Goal: Task Accomplishment & Management: Use online tool/utility

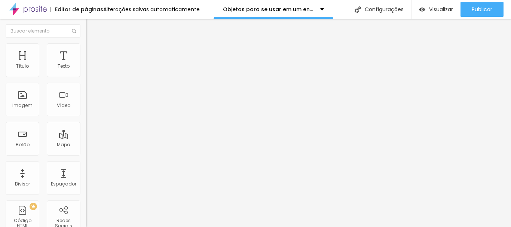
click at [86, 111] on button "button" at bounding box center [91, 107] width 10 height 8
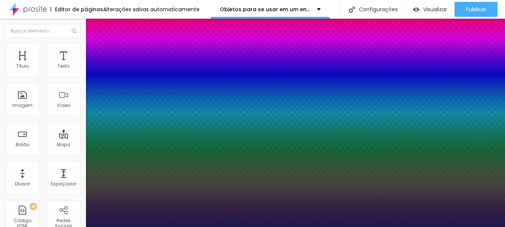
type input "1"
select select "PlayfairDisplay"
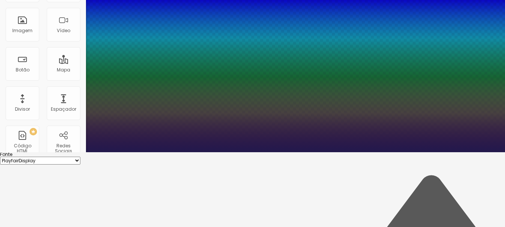
scroll to position [37, 0]
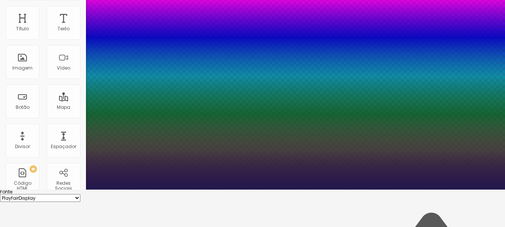
type input "1"
click at [290, 190] on div at bounding box center [252, 190] width 505 height 0
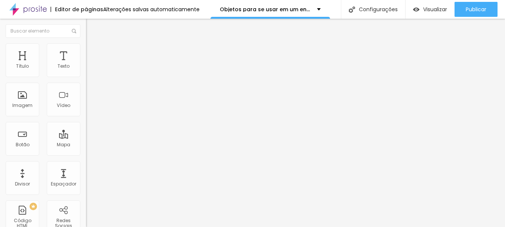
scroll to position [0, 0]
click at [86, 72] on button "button" at bounding box center [91, 68] width 10 height 8
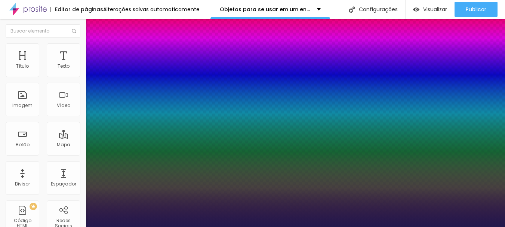
type input "1"
select select "PlayfairDisplay"
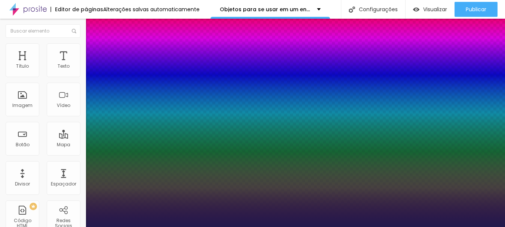
type input "1"
click at [397, 227] on div at bounding box center [252, 227] width 505 height 0
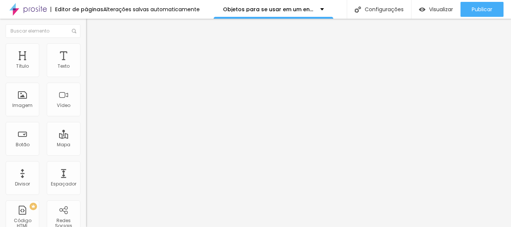
click at [86, 111] on button "button" at bounding box center [91, 107] width 10 height 8
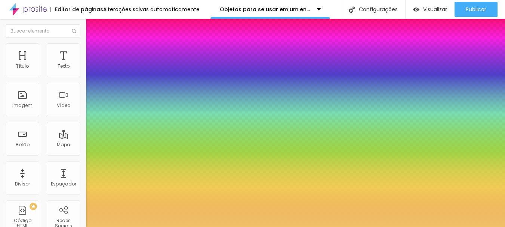
type input "1"
select select "PlayfairDisplay"
type input "1"
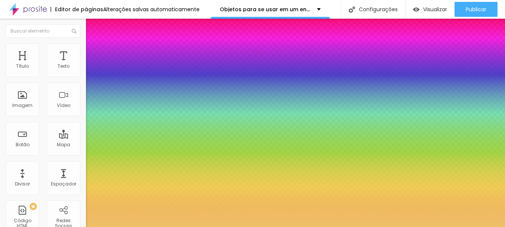
click at [271, 227] on div at bounding box center [252, 227] width 505 height 0
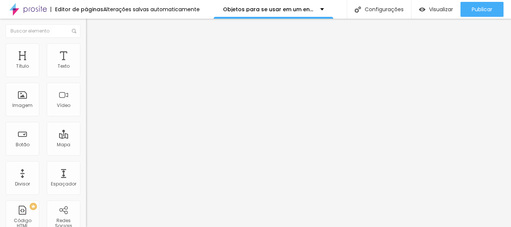
click at [86, 111] on button "button" at bounding box center [91, 107] width 10 height 8
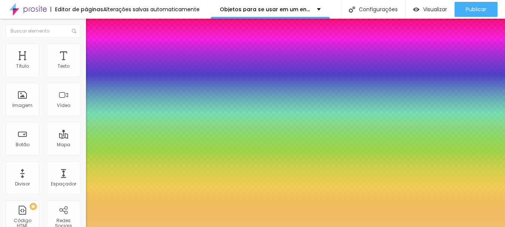
type input "1"
click at [220, 227] on div at bounding box center [252, 227] width 505 height 0
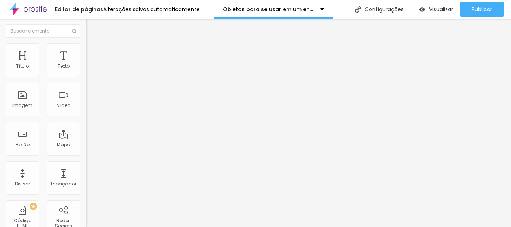
click at [86, 72] on button "button" at bounding box center [91, 68] width 10 height 8
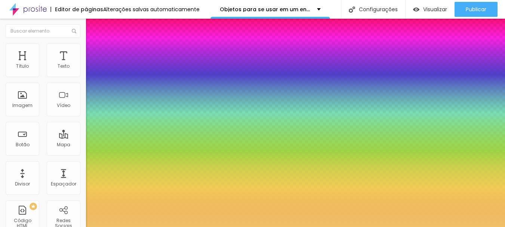
type input "1"
select select "PlayfairDisplay"
type input "1"
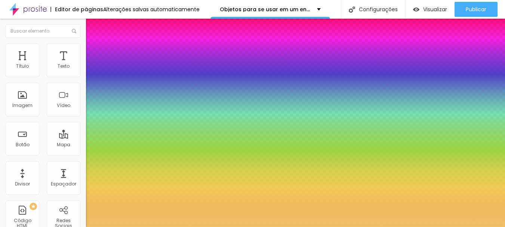
click at [267, 227] on div at bounding box center [252, 227] width 505 height 0
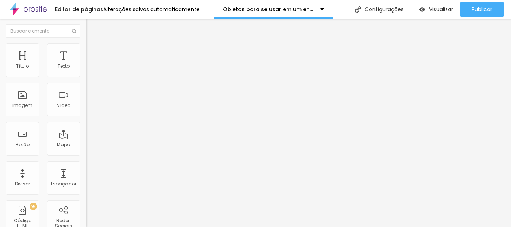
click at [86, 51] on li "Avançado" at bounding box center [129, 54] width 86 height 7
click at [93, 51] on span "Estilo" at bounding box center [99, 48] width 12 height 6
type input "75"
type input "70"
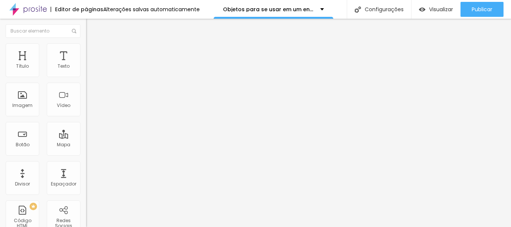
type input "70"
type input "60"
type input "55"
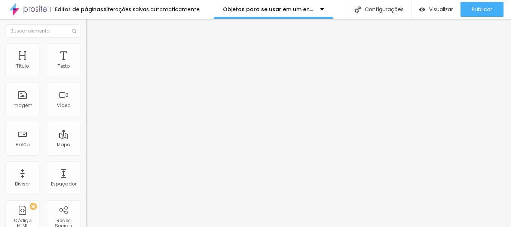
type input "50"
drag, startPoint x: 61, startPoint y: 82, endPoint x: 41, endPoint y: 82, distance: 20.6
type input "50"
click at [86, 77] on input "range" at bounding box center [110, 74] width 48 height 6
click at [93, 52] on span "Estilo" at bounding box center [99, 48] width 12 height 6
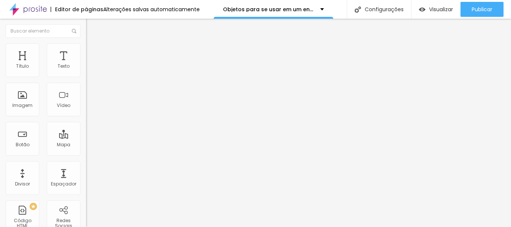
type input "70"
type input "65"
type input "60"
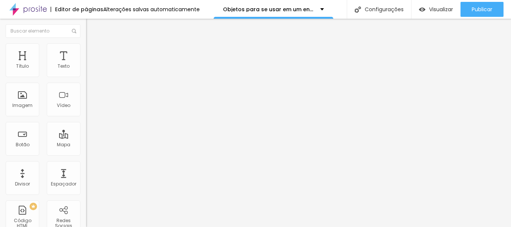
type input "60"
type input "55"
type input "50"
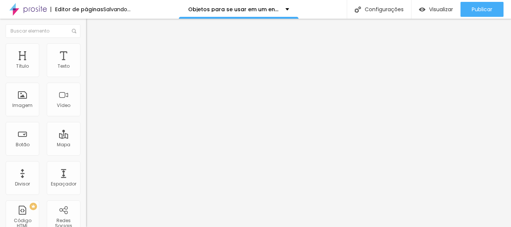
drag, startPoint x: 63, startPoint y: 80, endPoint x: 40, endPoint y: 81, distance: 22.9
type input "50"
click at [86, 77] on input "range" at bounding box center [110, 74] width 48 height 6
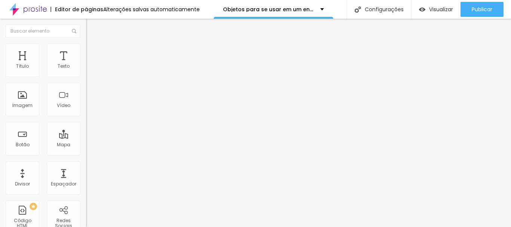
click at [86, 51] on li "Estilo" at bounding box center [129, 46] width 86 height 7
type input "75"
type input "70"
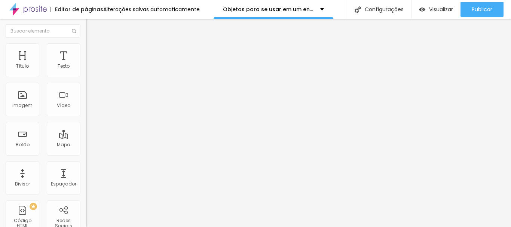
type input "60"
type input "55"
type input "50"
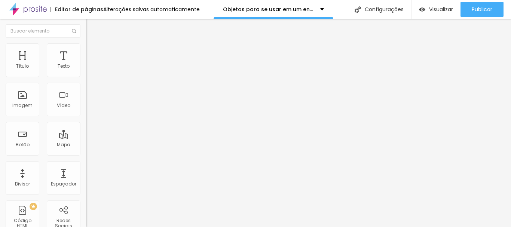
drag, startPoint x: 60, startPoint y: 80, endPoint x: 39, endPoint y: 82, distance: 21.0
type input "50"
click at [86, 77] on input "range" at bounding box center [110, 74] width 48 height 6
click at [86, 51] on li "Estilo" at bounding box center [129, 46] width 86 height 7
type input "65"
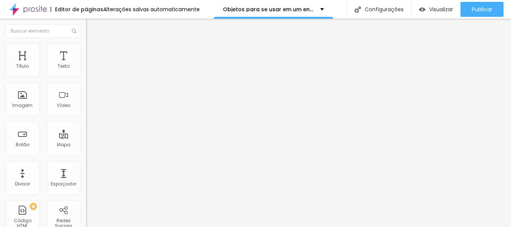
type input "65"
type input "60"
type input "55"
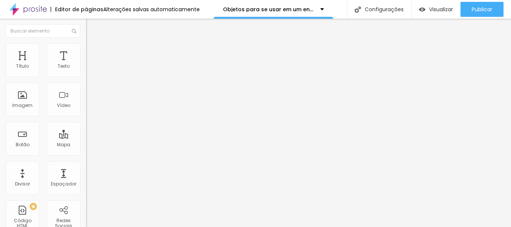
type input "50"
drag, startPoint x: 52, startPoint y: 82, endPoint x: 38, endPoint y: 80, distance: 14.3
type input "50"
click at [86, 77] on input "range" at bounding box center [110, 74] width 48 height 6
click at [93, 52] on span "Avançado" at bounding box center [105, 48] width 25 height 6
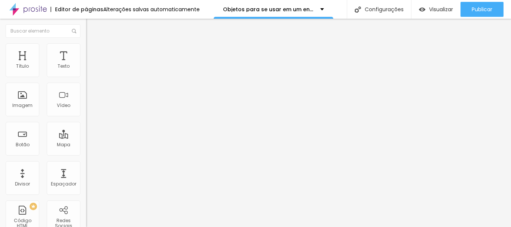
click at [86, 51] on ul "Estilo Avançado" at bounding box center [129, 43] width 86 height 15
click at [90, 108] on icon "button" at bounding box center [91, 106] width 3 height 3
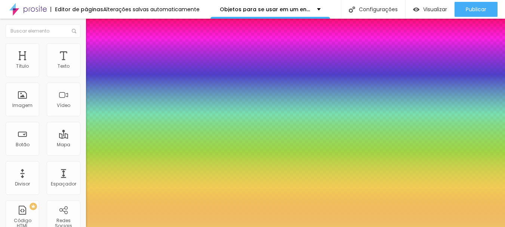
type input "1"
select select "PlayfairDisplay"
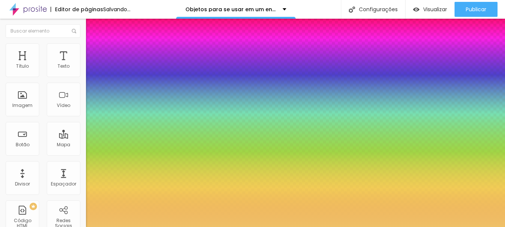
type input "1"
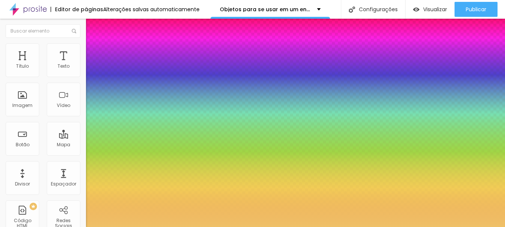
click at [281, 227] on div at bounding box center [252, 227] width 505 height 0
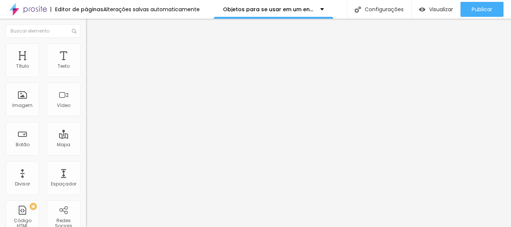
click at [86, 72] on div "Tipografia Voltar ao padrão" at bounding box center [129, 61] width 86 height 21
click at [86, 72] on button "button" at bounding box center [91, 68] width 10 height 8
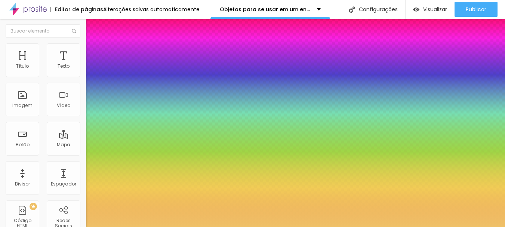
type input "1"
select select "PlayfairDisplay"
type input "1"
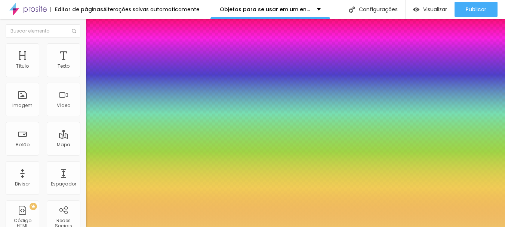
click at [239, 227] on div at bounding box center [252, 227] width 505 height 0
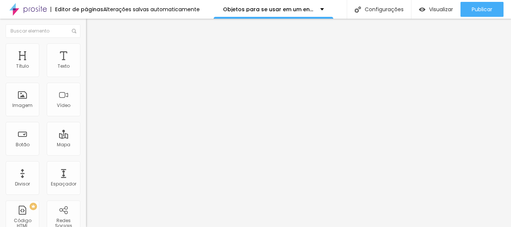
click at [89, 70] on icon "button" at bounding box center [91, 67] width 4 height 4
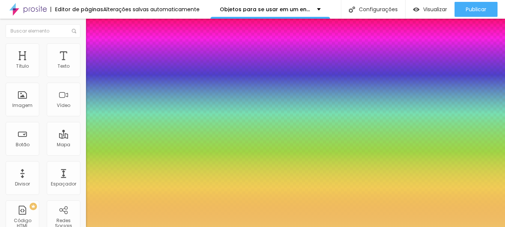
type input "1"
select select "Laila"
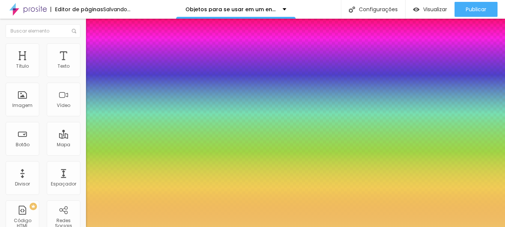
type input "1"
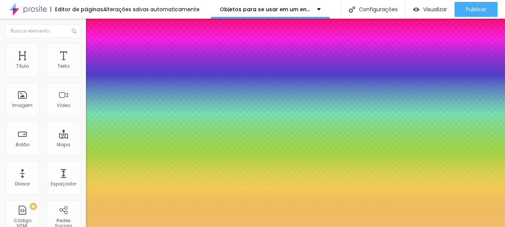
select select "PlayfairDisplay"
type input "1"
click at [217, 227] on div at bounding box center [252, 227] width 505 height 0
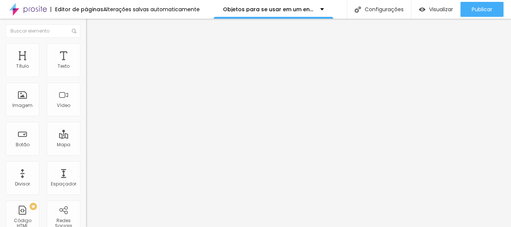
click at [93, 52] on span "Estilo" at bounding box center [99, 48] width 12 height 6
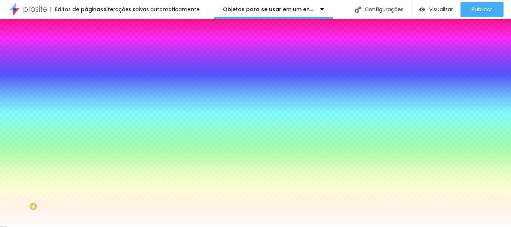
click at [89, 93] on icon "button" at bounding box center [91, 95] width 4 height 4
select select "PlayfairDisplay"
click at [211, 227] on div at bounding box center [252, 227] width 505 height 0
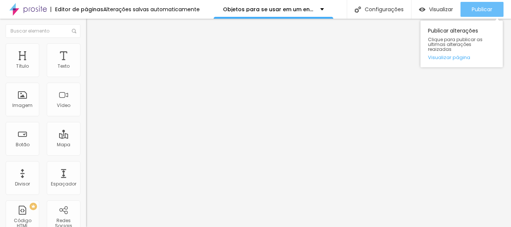
click at [496, 11] on button "Publicar" at bounding box center [481, 9] width 43 height 15
